Goal: Task Accomplishment & Management: Manage account settings

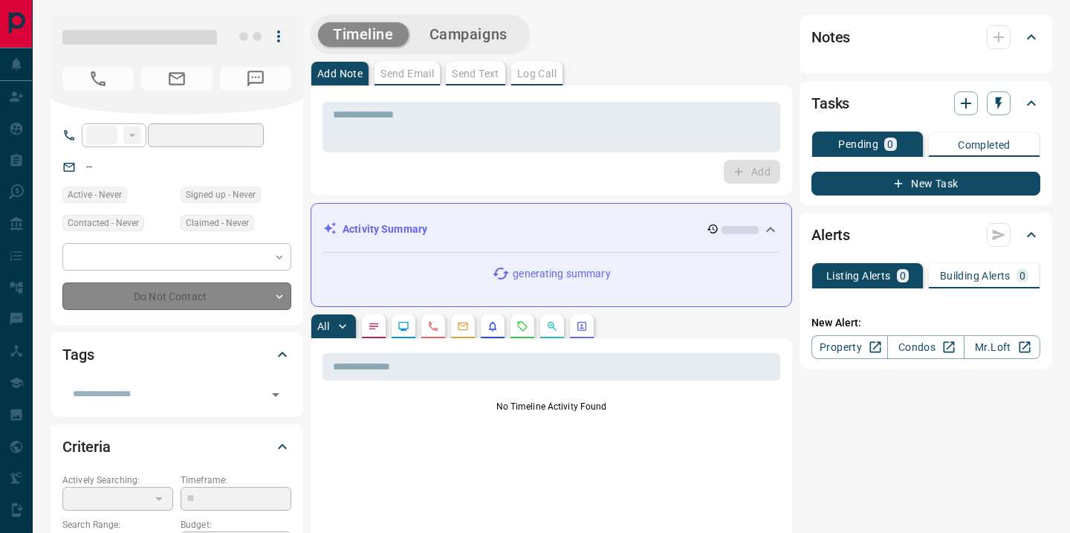
type input "**"
type input "**********"
type input "*"
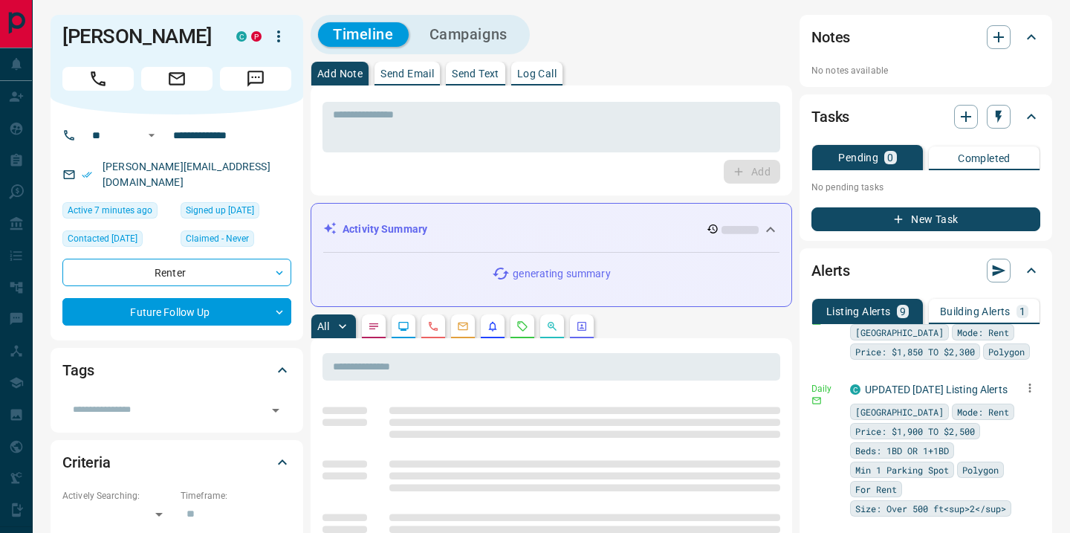
scroll to position [36, 0]
click at [956, 391] on link "UPDATED [DATE] Listing Alerts" at bounding box center [936, 392] width 143 height 12
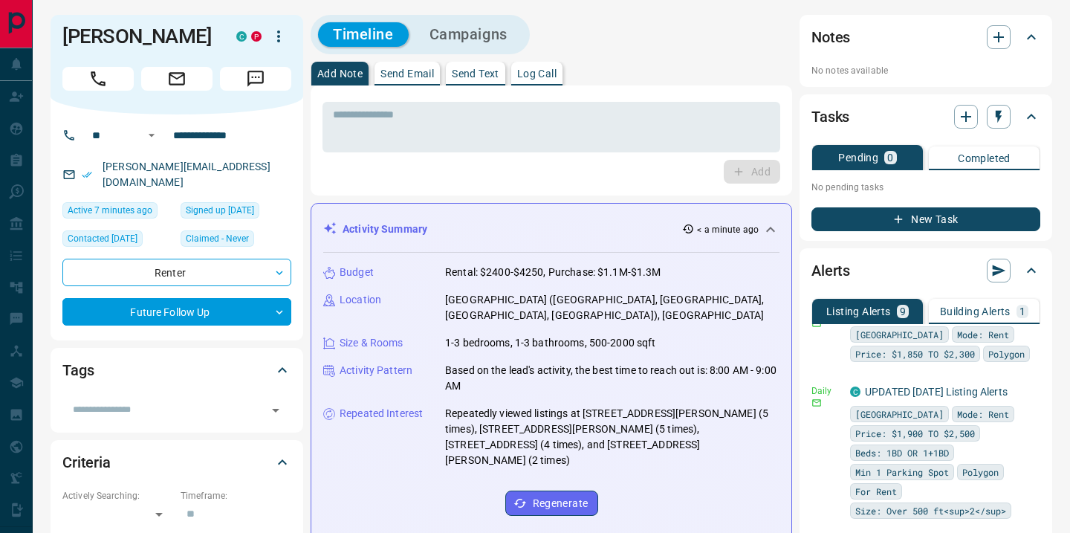
scroll to position [0, 0]
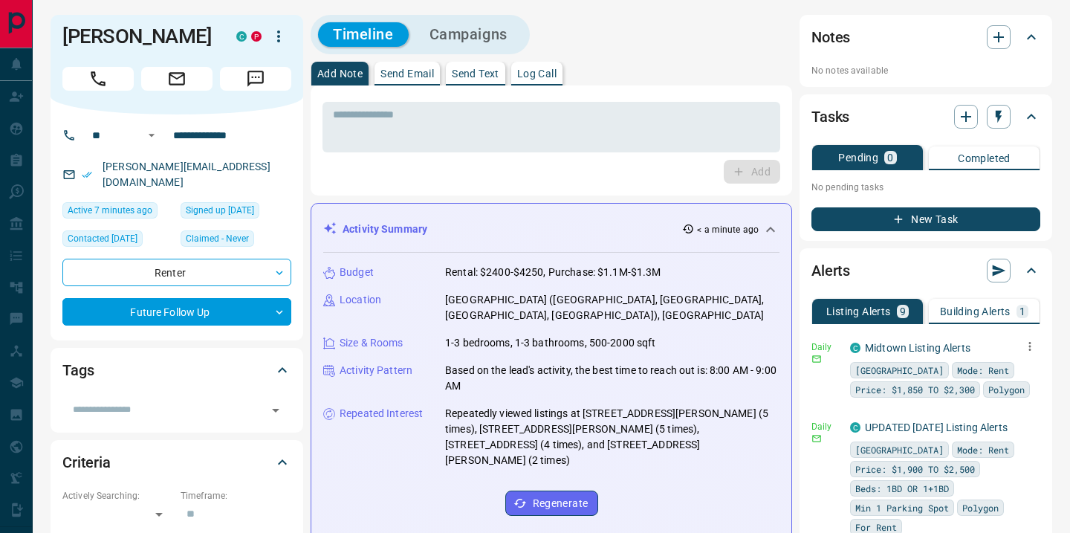
click at [1029, 350] on icon "button" at bounding box center [1030, 346] width 13 height 13
click at [1021, 421] on li "Delete" at bounding box center [1007, 422] width 65 height 24
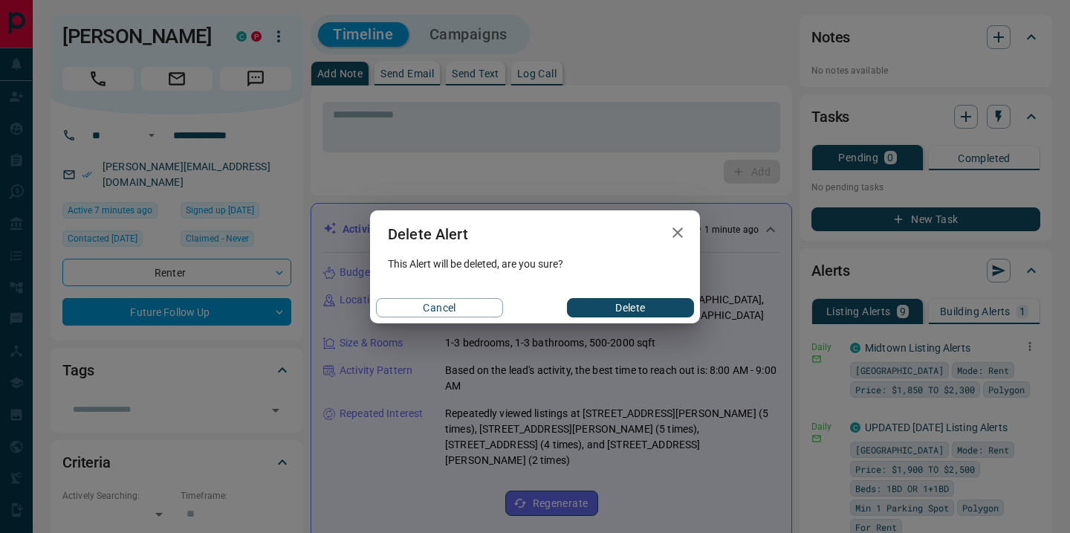
click at [651, 300] on button "Delete" at bounding box center [630, 307] width 127 height 19
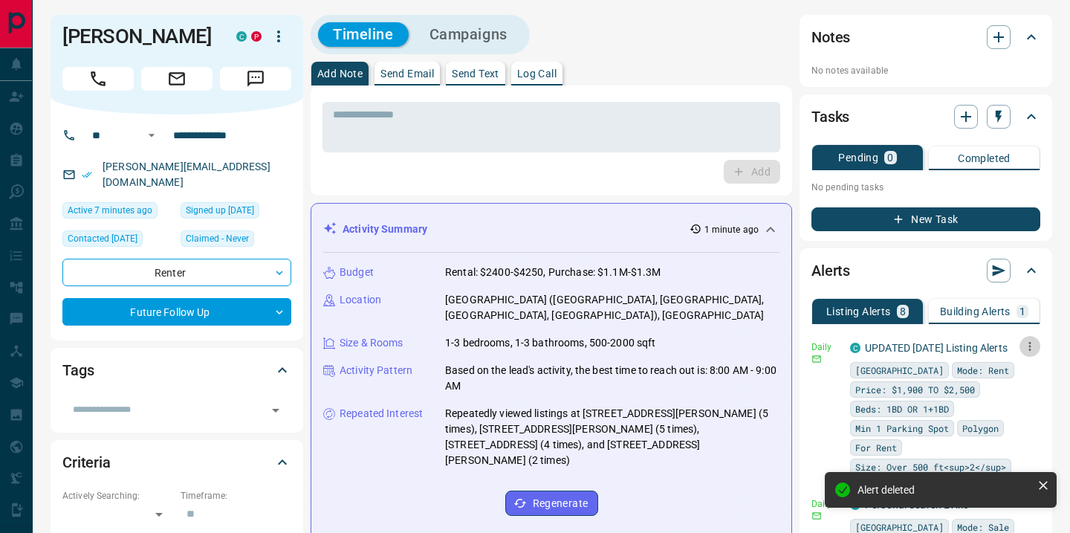
click at [1032, 350] on icon "button" at bounding box center [1030, 346] width 13 height 13
click at [1020, 424] on li "Delete" at bounding box center [1007, 422] width 65 height 24
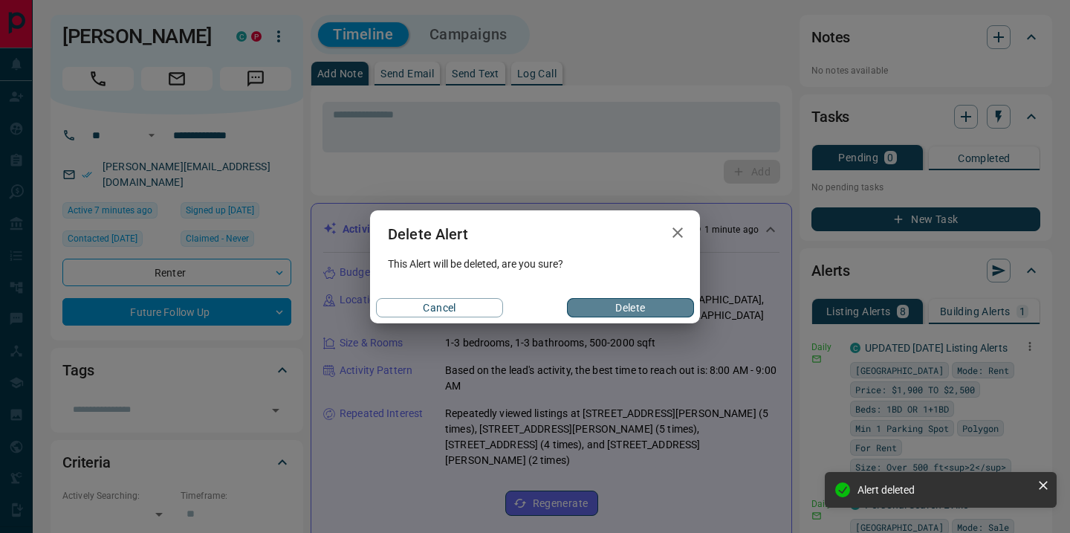
click at [643, 311] on button "Delete" at bounding box center [630, 307] width 127 height 19
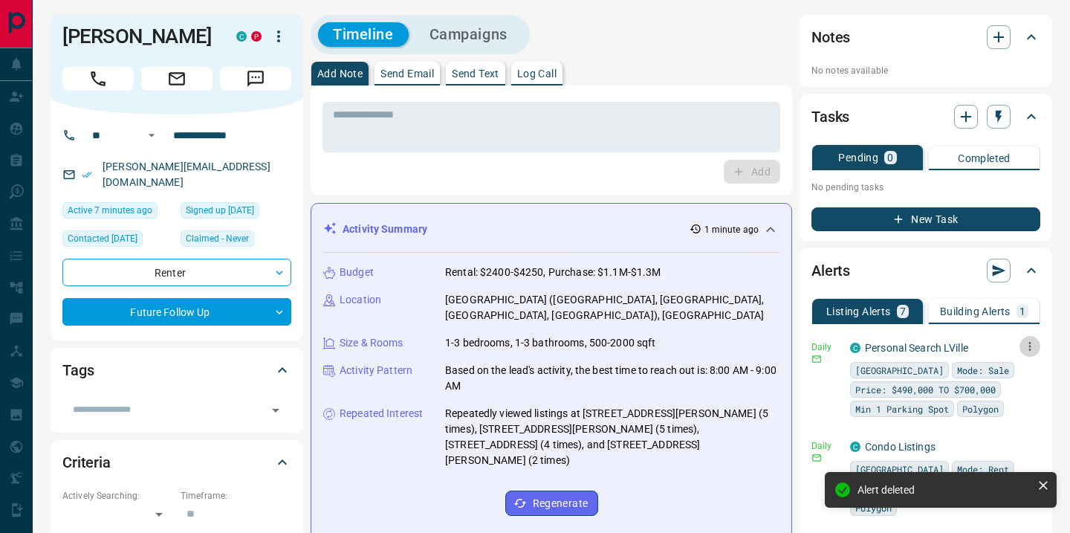
click at [1027, 349] on icon "button" at bounding box center [1030, 346] width 13 height 13
click at [1015, 420] on li "Delete" at bounding box center [1007, 422] width 65 height 24
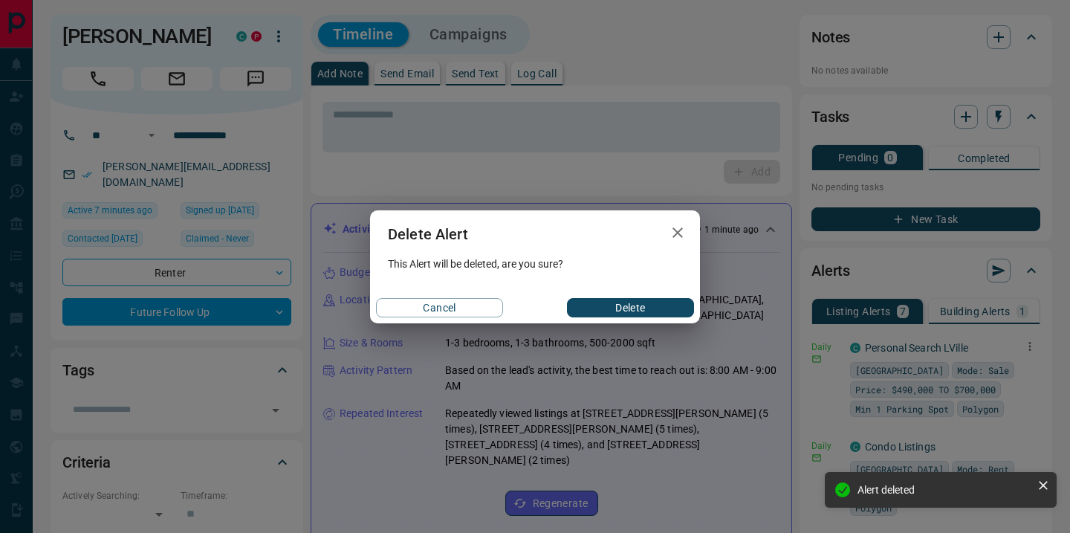
click at [624, 308] on button "Delete" at bounding box center [630, 307] width 127 height 19
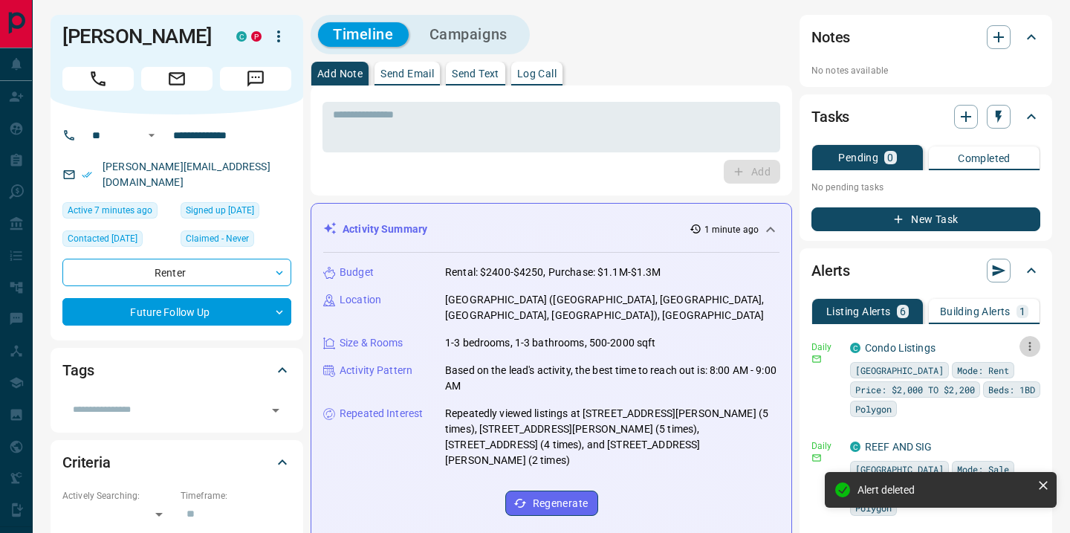
click at [1028, 343] on icon "button" at bounding box center [1030, 346] width 13 height 13
click at [1017, 421] on li "Delete" at bounding box center [1007, 422] width 65 height 24
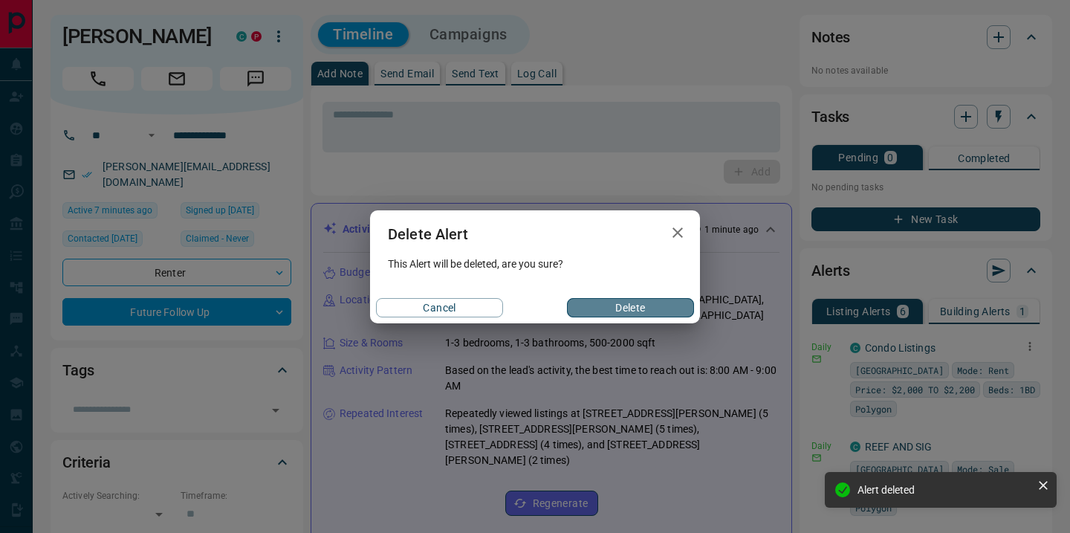
click at [633, 311] on button "Delete" at bounding box center [630, 307] width 127 height 19
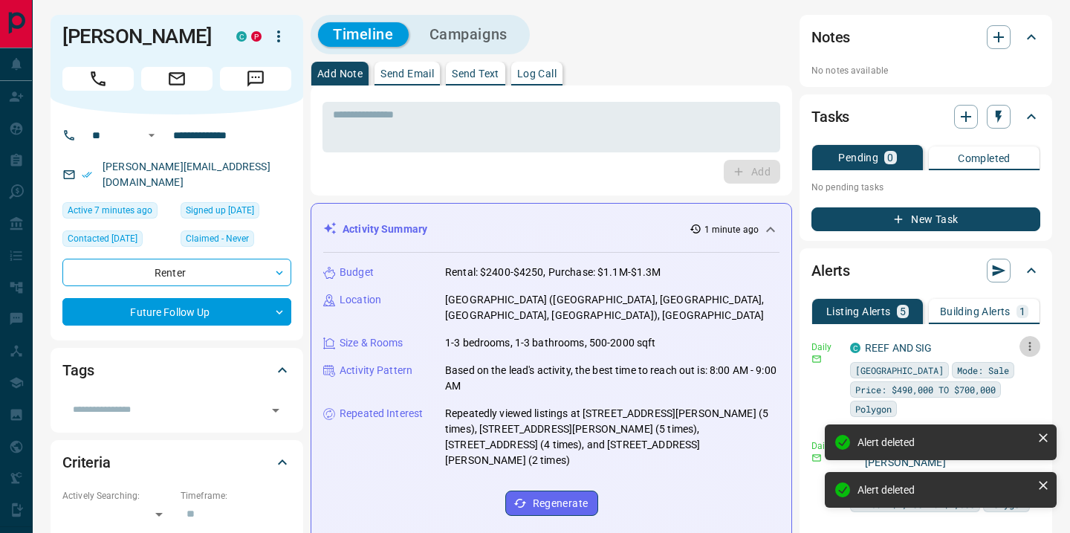
click at [1030, 344] on icon "button" at bounding box center [1030, 346] width 13 height 13
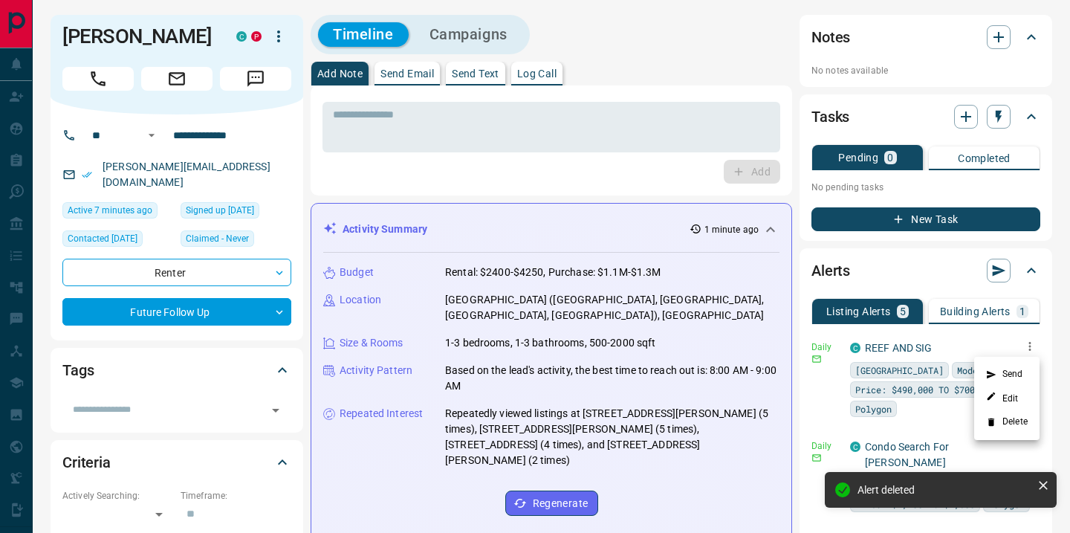
click at [1016, 419] on li "Delete" at bounding box center [1007, 422] width 65 height 24
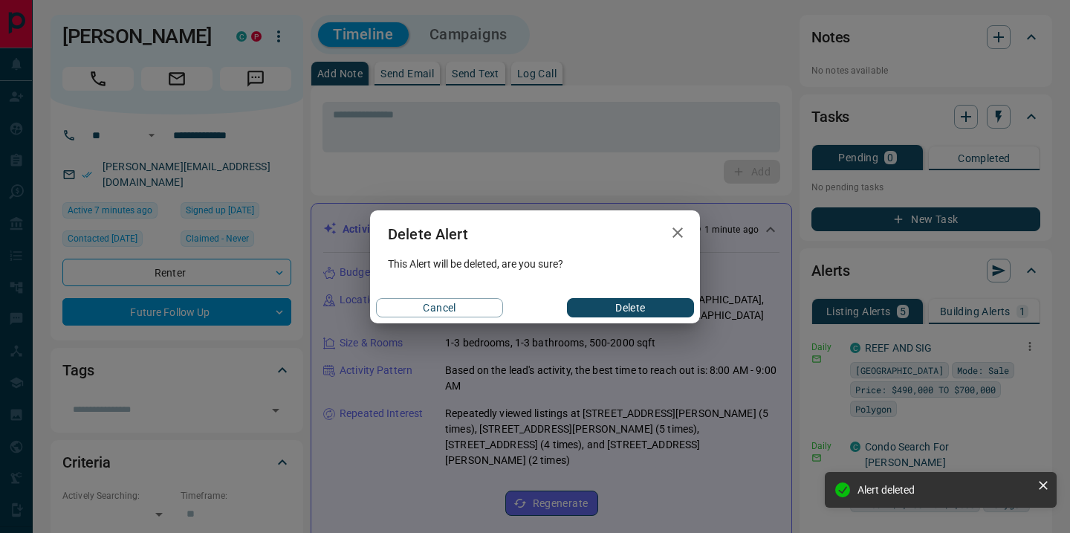
click at [646, 300] on button "Delete" at bounding box center [630, 307] width 127 height 19
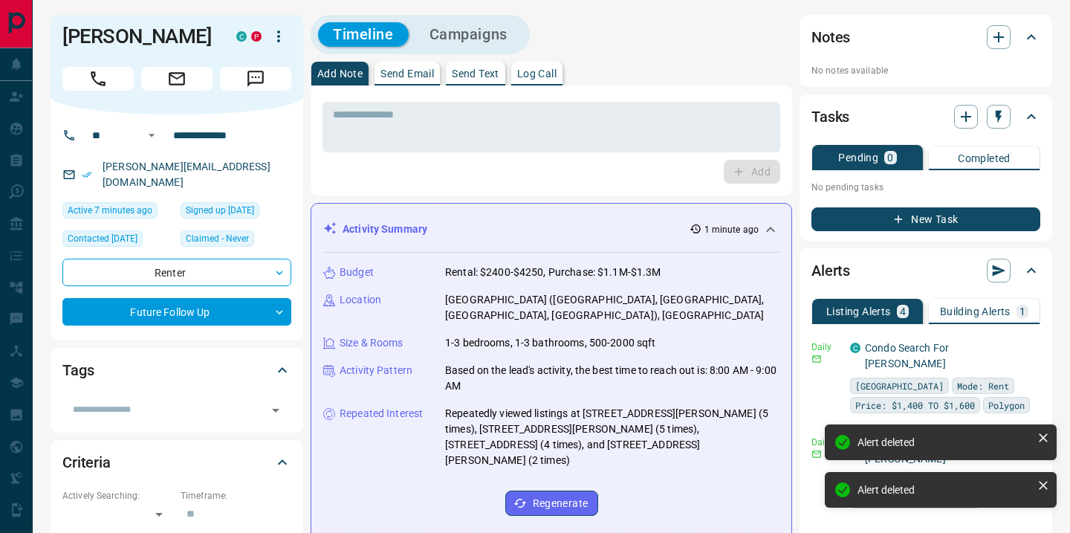
click at [1045, 436] on icon at bounding box center [1043, 437] width 9 height 9
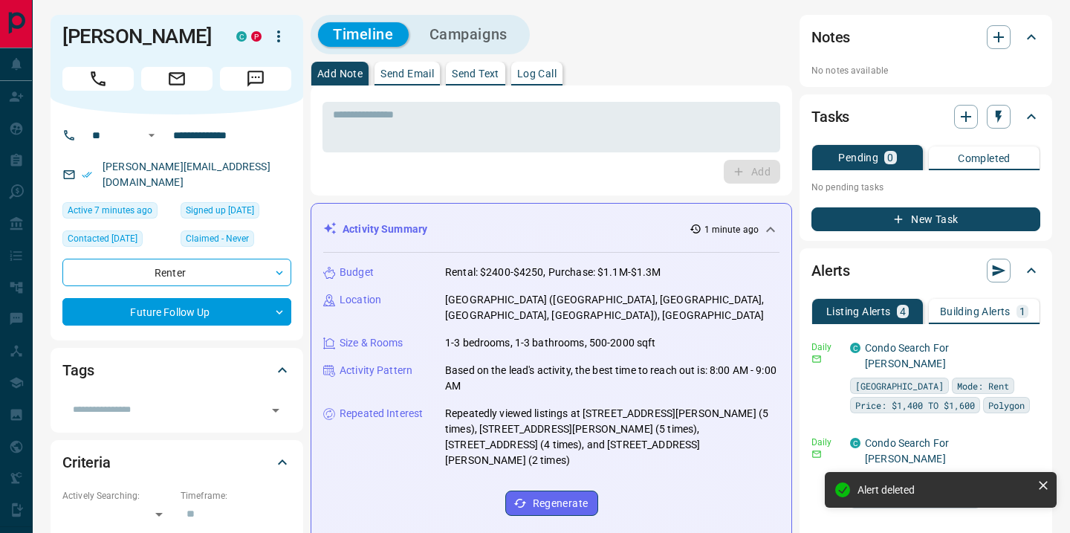
click at [1050, 486] on icon at bounding box center [1043, 485] width 15 height 15
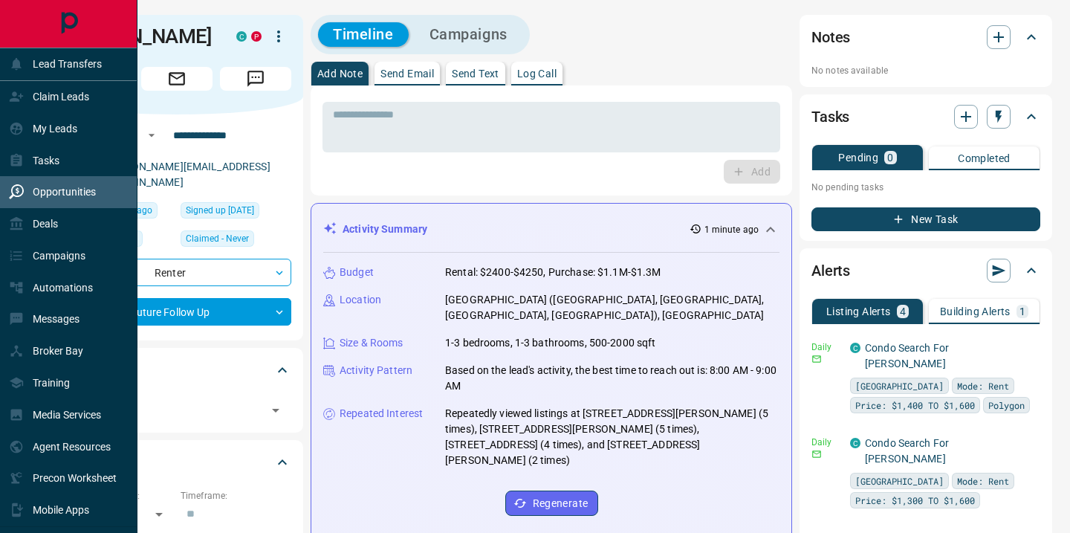
click at [33, 186] on p "Opportunities" at bounding box center [64, 192] width 63 height 12
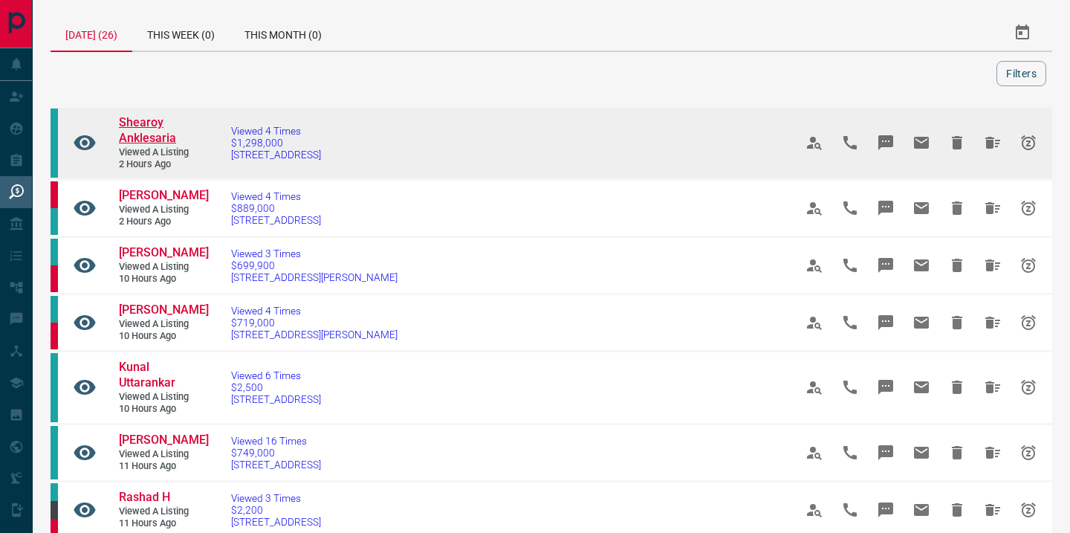
click at [150, 137] on span "Shearoy Anklesaria" at bounding box center [147, 130] width 57 height 30
